Goal: Information Seeking & Learning: Learn about a topic

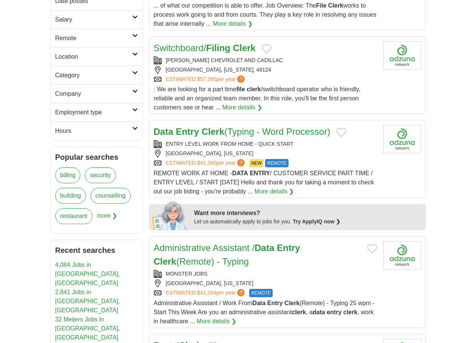
scroll to position [227, 0]
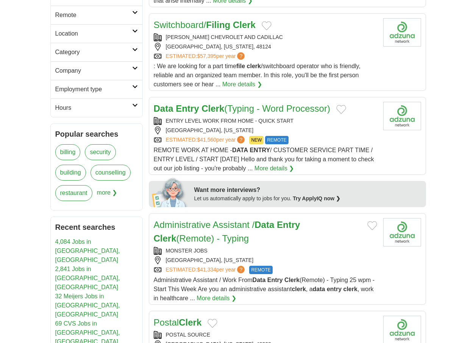
click at [79, 13] on h2 "Remote" at bounding box center [93, 15] width 77 height 9
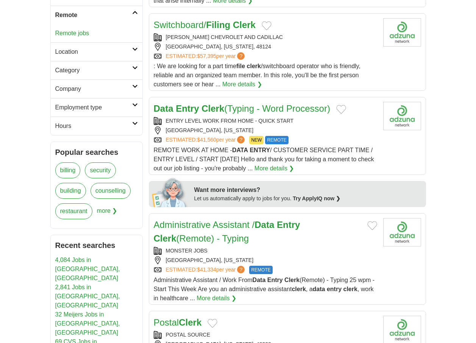
click at [95, 53] on h2 "Location" at bounding box center [93, 51] width 77 height 9
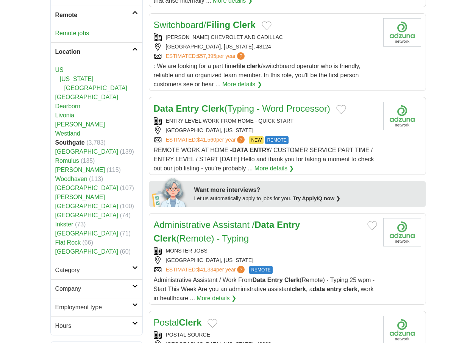
click at [72, 143] on strong "Southgate" at bounding box center [70, 142] width 30 height 6
click at [77, 145] on strong "Southgate" at bounding box center [70, 142] width 30 height 6
click at [68, 179] on link "Woodhaven" at bounding box center [71, 179] width 32 height 6
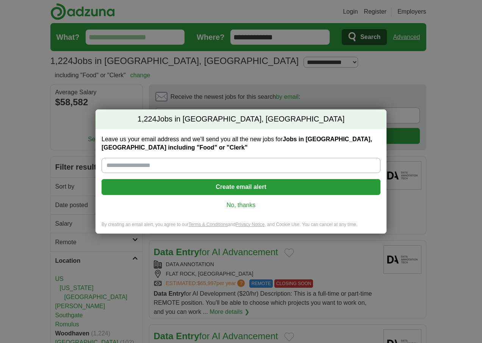
click at [243, 205] on link "No, thanks" at bounding box center [241, 205] width 267 height 8
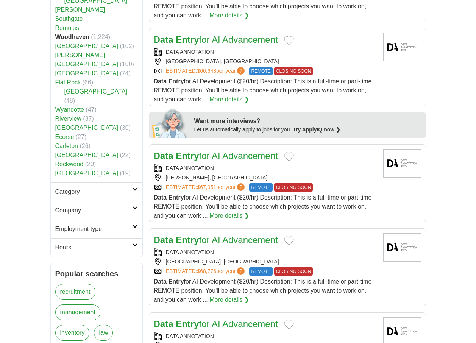
scroll to position [303, 0]
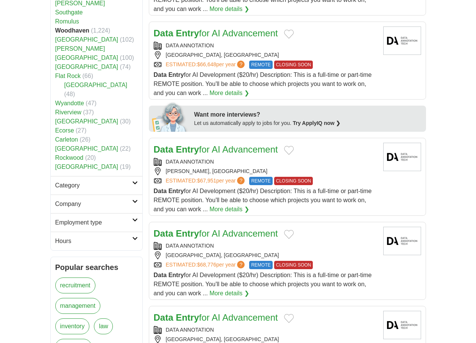
click at [134, 218] on icon at bounding box center [135, 220] width 6 height 4
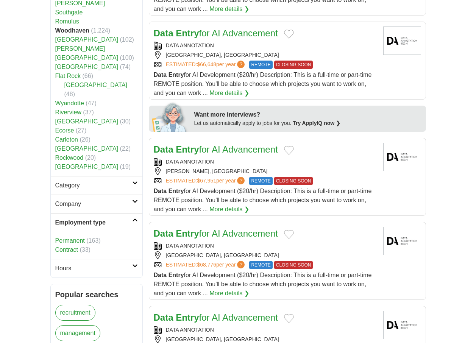
click at [133, 264] on icon at bounding box center [135, 266] width 6 height 4
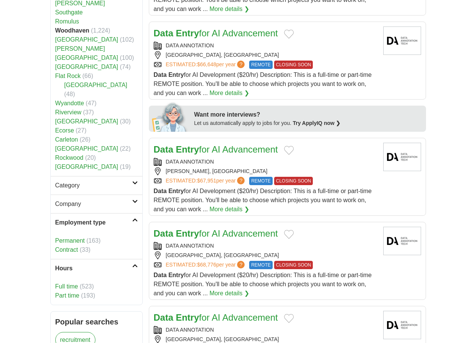
click at [78, 292] on link "Part time" at bounding box center [67, 295] width 24 height 6
